Goal: Go to known website: Access a specific website the user already knows

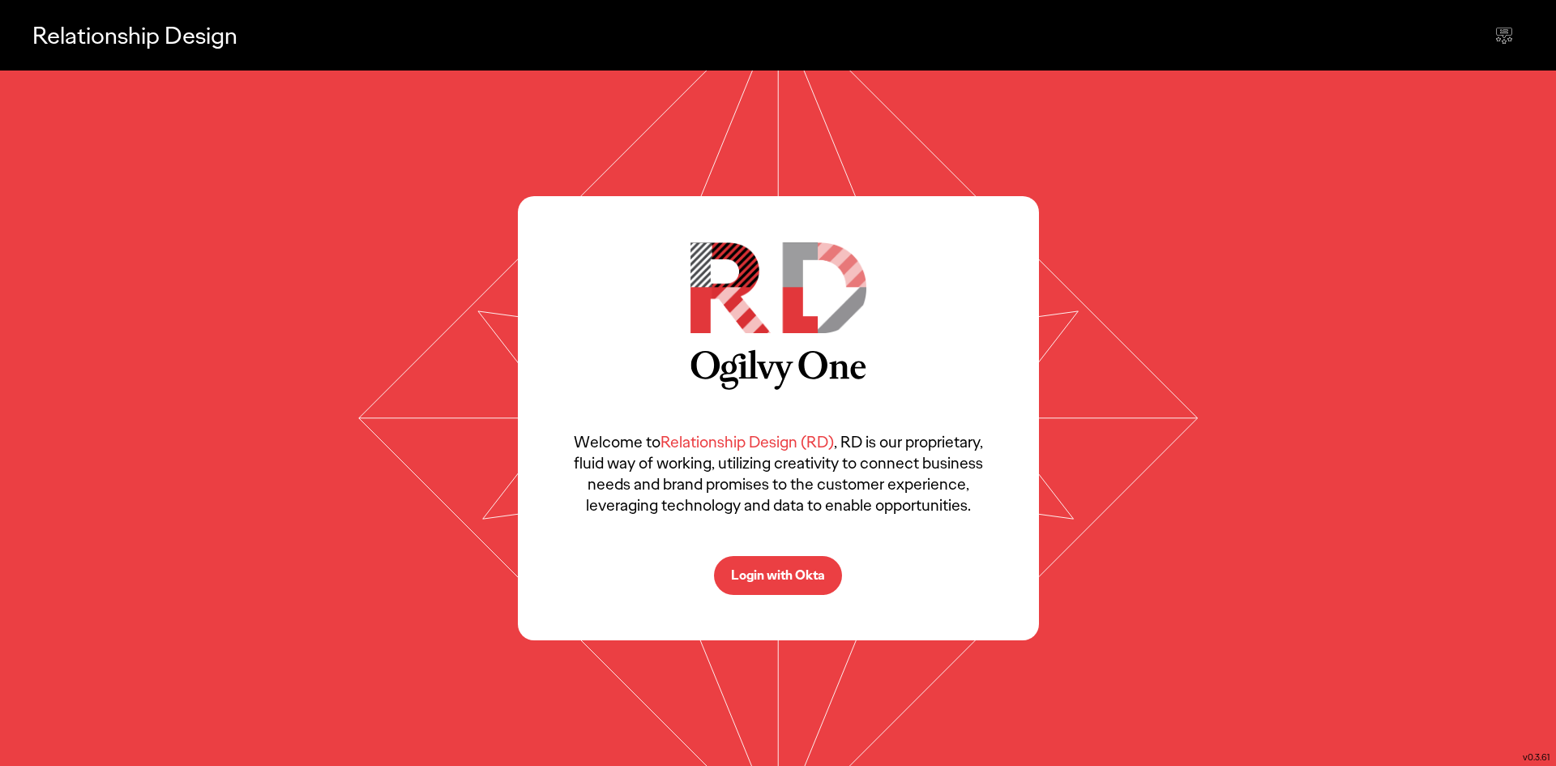
click at [754, 577] on p "Login with Okta" at bounding box center [778, 575] width 94 height 13
